Goal: Task Accomplishment & Management: Use online tool/utility

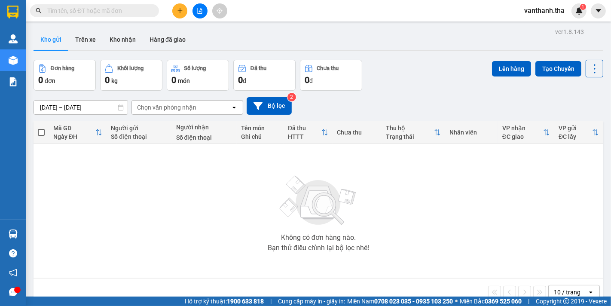
click at [179, 10] on icon "plus" at bounding box center [179, 10] width 5 height 0
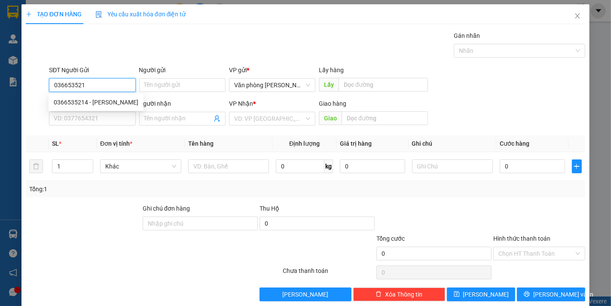
type input "0366535214"
click at [117, 105] on div "0366535214 - [PERSON_NAME]" at bounding box center [96, 101] width 85 height 9
type input "[PERSON_NAME]"
type input "0938092470"
type input "[PERSON_NAME]"
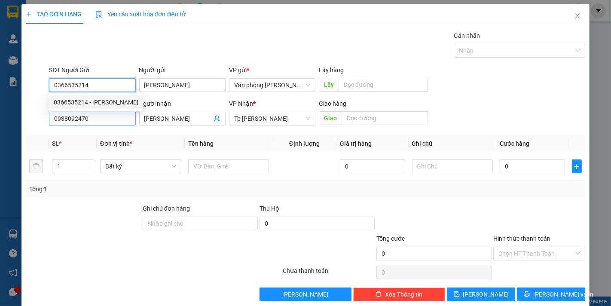
type input "0366535214"
click at [112, 122] on input "0938092470" at bounding box center [92, 119] width 86 height 14
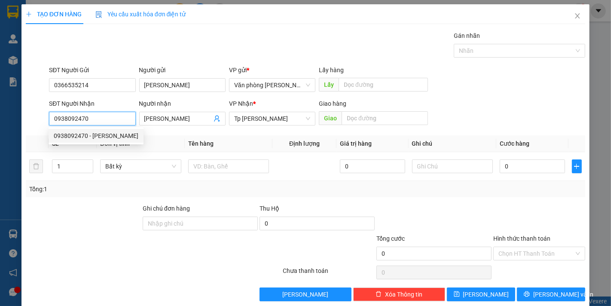
drag, startPoint x: 99, startPoint y: 123, endPoint x: 26, endPoint y: 115, distance: 73.1
click at [26, 115] on div "SĐT Người Nhận 0938092470 Người nhận [PERSON_NAME] VP Nhận * [PERSON_NAME] Giao…" at bounding box center [305, 114] width 561 height 30
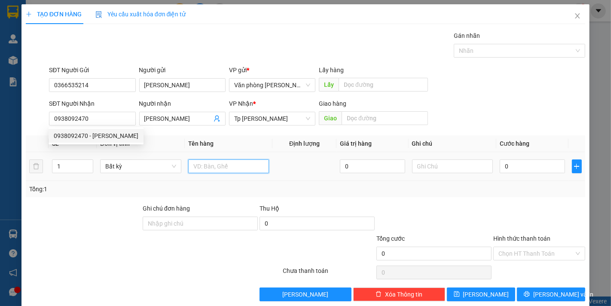
click at [233, 166] on input "text" at bounding box center [228, 166] width 81 height 14
type input "1 bị trắng_VTYT"
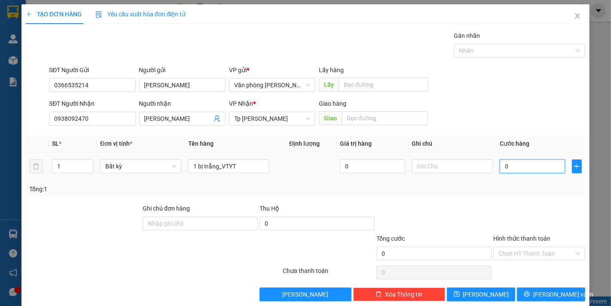
click at [515, 165] on input "0" at bounding box center [532, 166] width 65 height 14
type input "005"
type input "5"
type input "0.050"
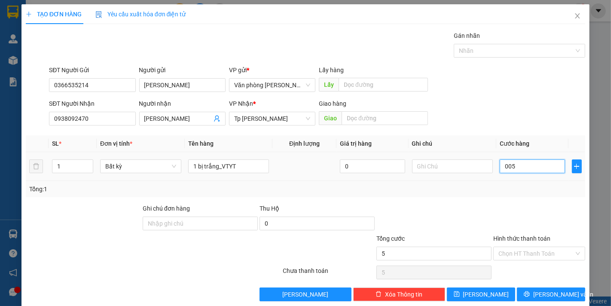
type input "50"
click at [460, 208] on div at bounding box center [433, 219] width 117 height 30
type input "50.000"
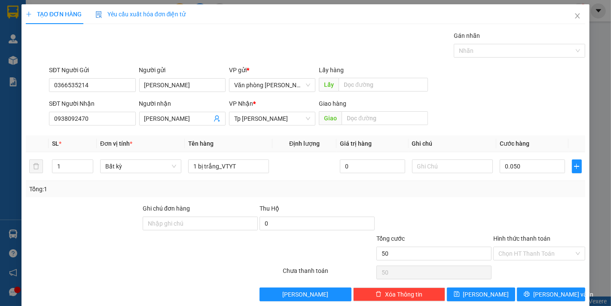
type input "50.000"
click at [537, 288] on button "[PERSON_NAME] và In" at bounding box center [551, 294] width 68 height 14
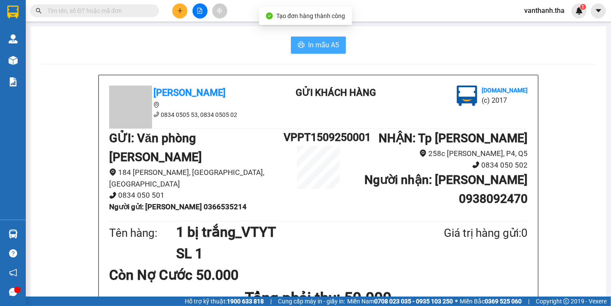
click at [331, 44] on span "In mẫu A5" at bounding box center [323, 45] width 31 height 11
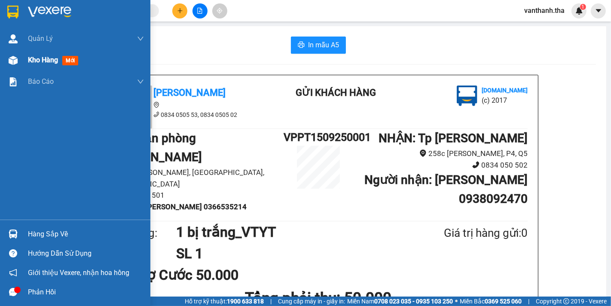
click at [46, 61] on span "Kho hàng" at bounding box center [43, 60] width 30 height 8
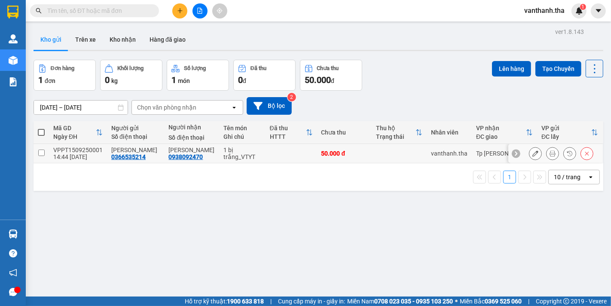
click at [265, 151] on td at bounding box center [291, 153] width 52 height 19
checkbox input "true"
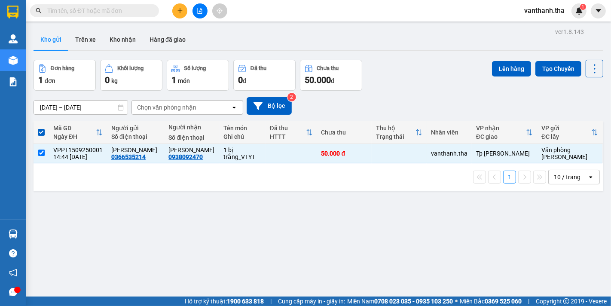
click at [503, 77] on div "Lên hàng Tạo Chuyến" at bounding box center [547, 75] width 111 height 31
click at [503, 74] on button "Lên hàng" at bounding box center [511, 68] width 39 height 15
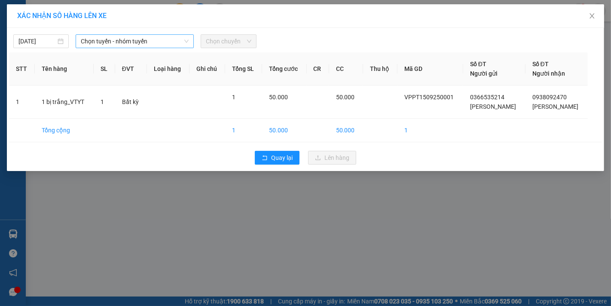
click at [136, 45] on span "Chọn tuyến - nhóm tuyến" at bounding box center [135, 41] width 108 height 13
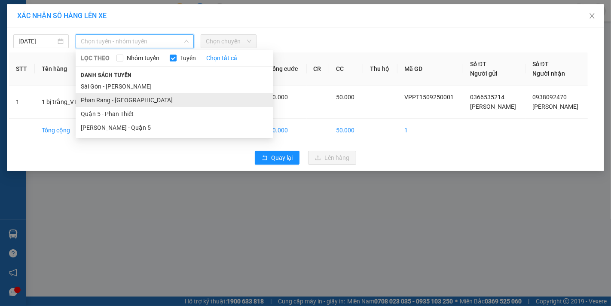
click at [146, 100] on li "Phan Rang - [GEOGRAPHIC_DATA]" at bounding box center [175, 100] width 198 height 14
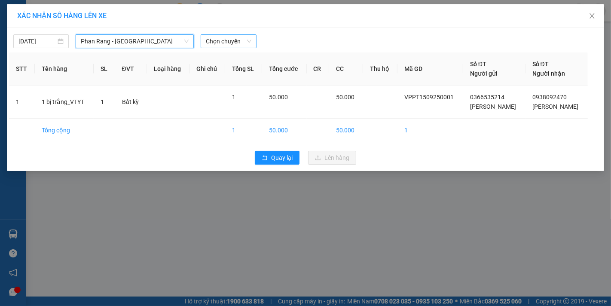
click at [240, 42] on span "Chọn chuyến" at bounding box center [228, 41] width 45 height 13
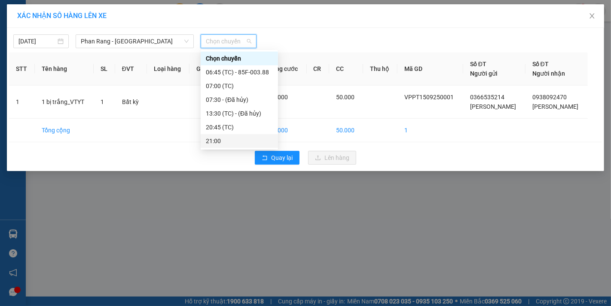
click at [222, 138] on div "21:00" at bounding box center [239, 140] width 67 height 9
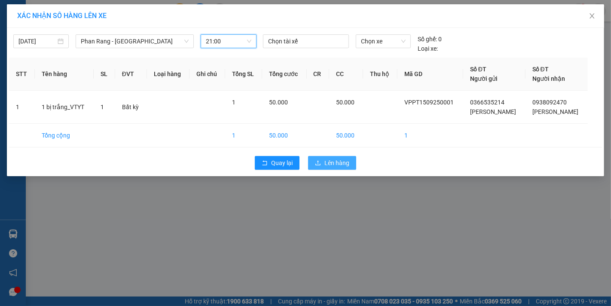
click at [323, 166] on button "Lên hàng" at bounding box center [332, 163] width 48 height 14
